Goal: Transaction & Acquisition: Purchase product/service

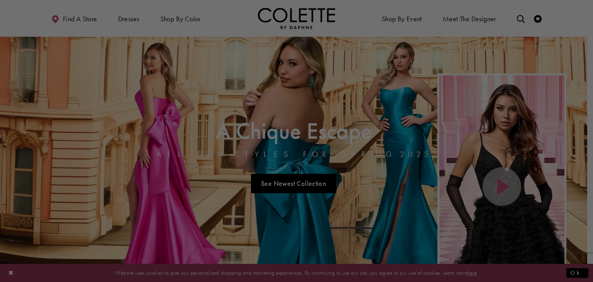
click at [584, 274] on div at bounding box center [299, 142] width 599 height 284
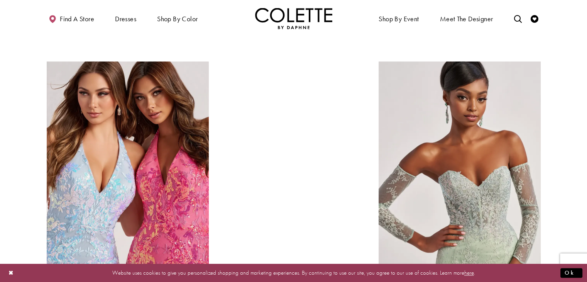
scroll to position [818, 0]
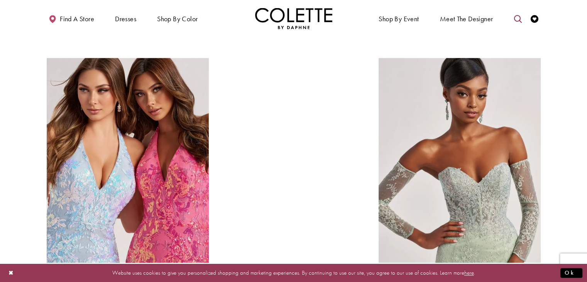
click at [517, 18] on icon "Toggle search" at bounding box center [518, 19] width 8 height 8
click at [474, 13] on input "Search" at bounding box center [478, 19] width 93 height 12
type input "**********"
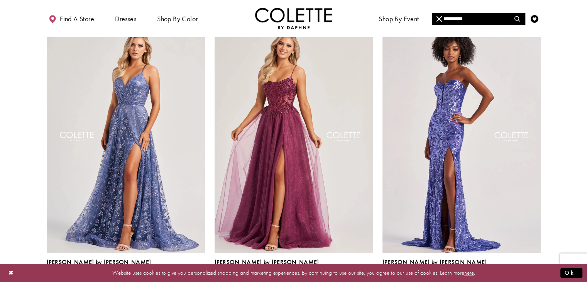
scroll to position [62, 0]
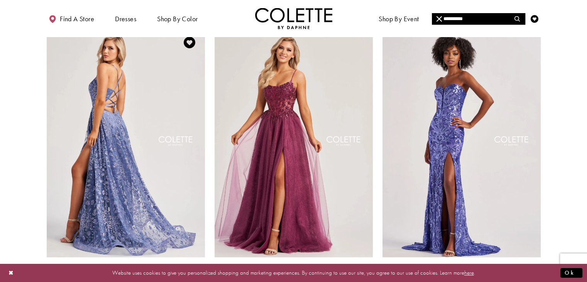
click at [127, 193] on img "Visit Colette by Daphne Style No. CL8230 Page" at bounding box center [126, 142] width 158 height 230
